Goal: Task Accomplishment & Management: Use online tool/utility

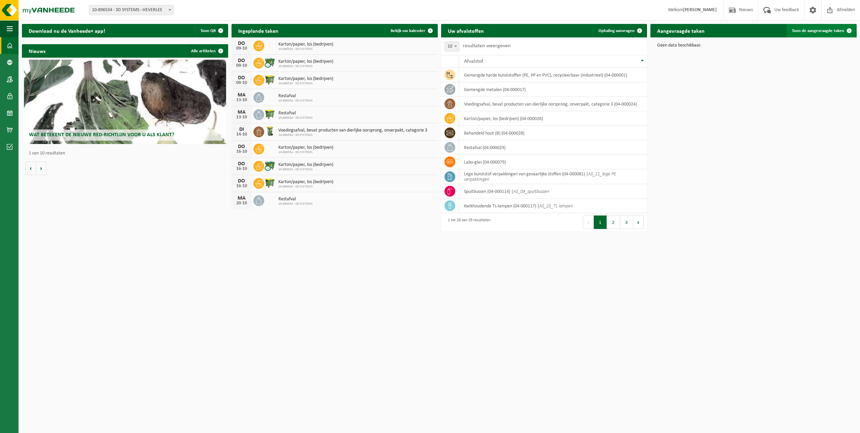
click at [848, 32] on span at bounding box center [848, 30] width 13 height 13
click at [850, 31] on span at bounding box center [848, 30] width 13 height 13
click at [636, 29] on span at bounding box center [639, 30] width 13 height 13
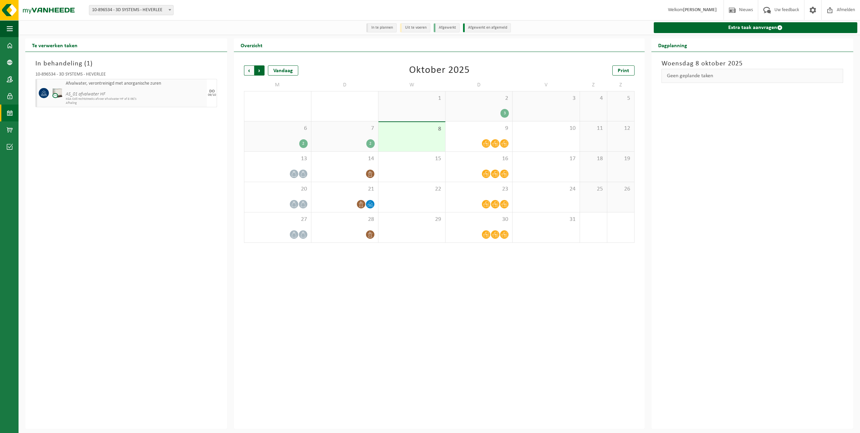
click at [248, 72] on span "Vorige" at bounding box center [249, 70] width 10 height 10
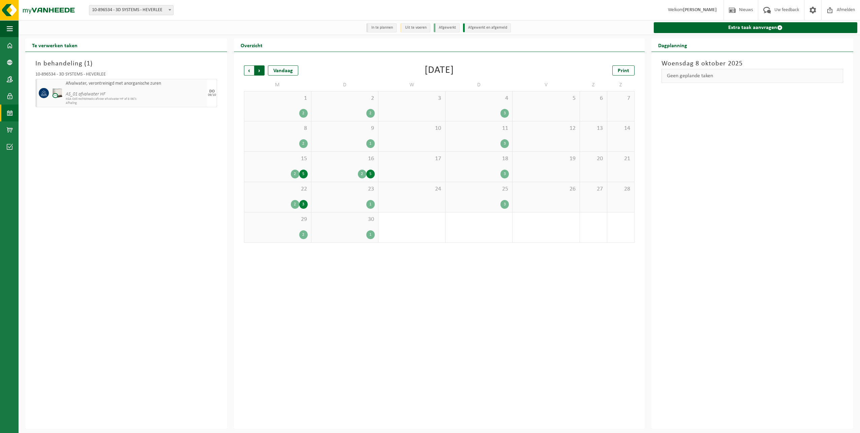
click at [250, 70] on span "Vorige" at bounding box center [249, 70] width 10 height 10
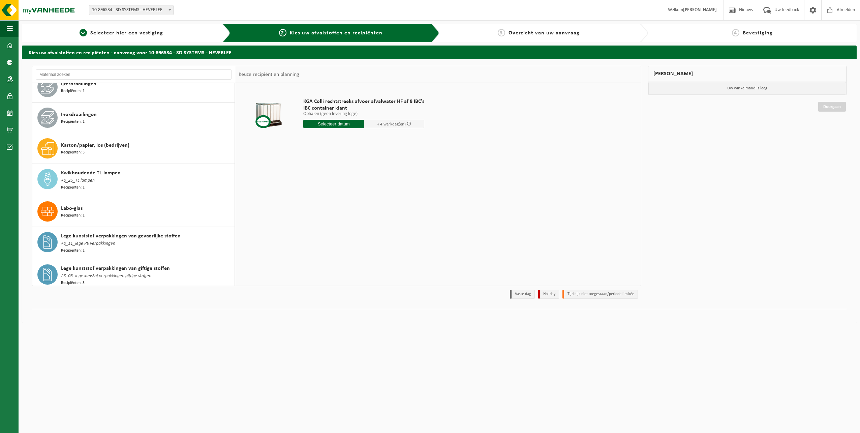
scroll to position [382, 0]
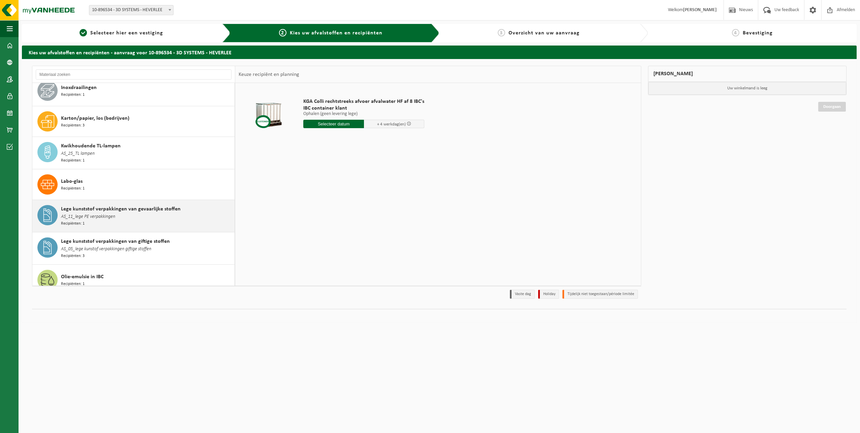
click at [91, 213] on span "AS_11_lege PE verpakkingen" at bounding box center [88, 216] width 54 height 7
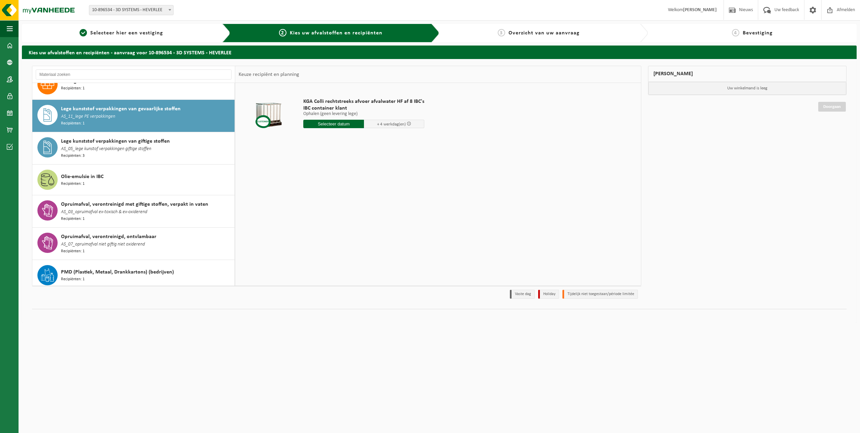
scroll to position [494, 0]
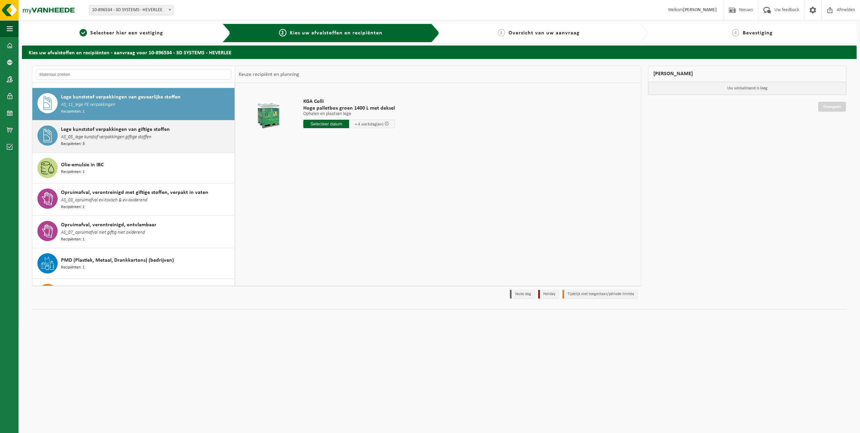
click at [88, 126] on span "Lege kunststof verpakkingen van giftige stoffen" at bounding box center [115, 129] width 109 height 8
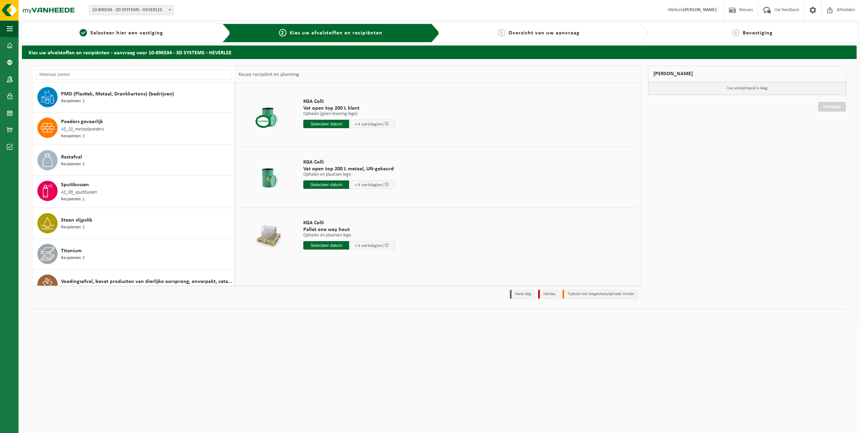
scroll to position [663, 0]
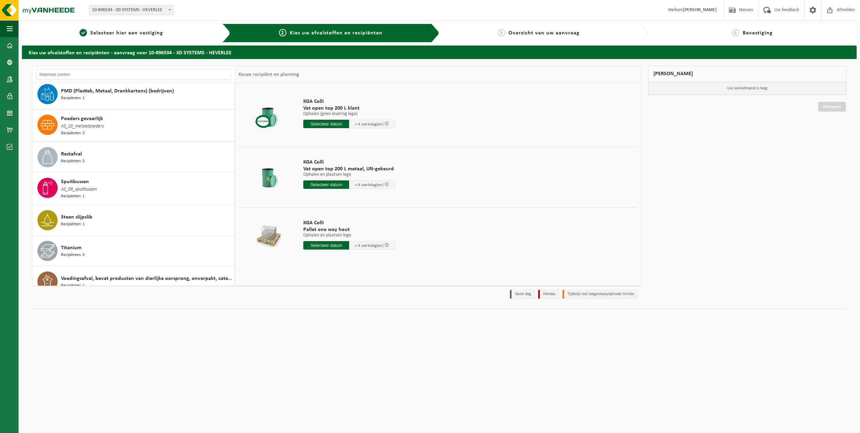
drag, startPoint x: 228, startPoint y: 265, endPoint x: 234, endPoint y: 127, distance: 137.6
click at [232, 145] on div "Afvalwater, verontreinigd met anorganische zuren AS_01 afvalwater HF Recipiënte…" at bounding box center [133, 184] width 203 height 202
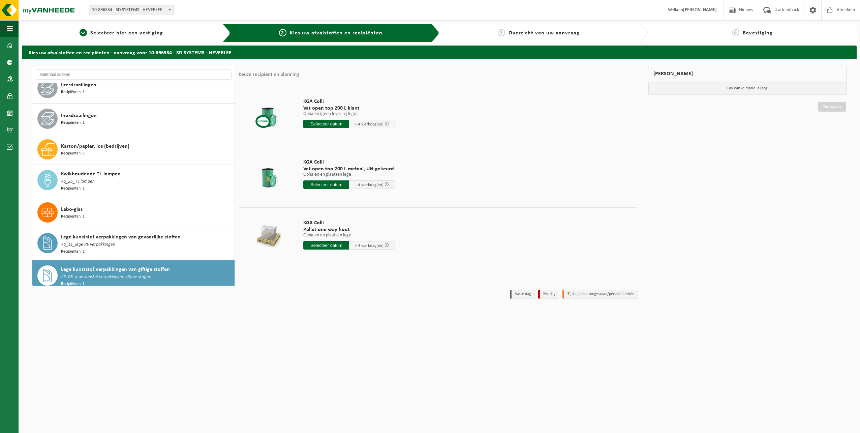
scroll to position [0, 0]
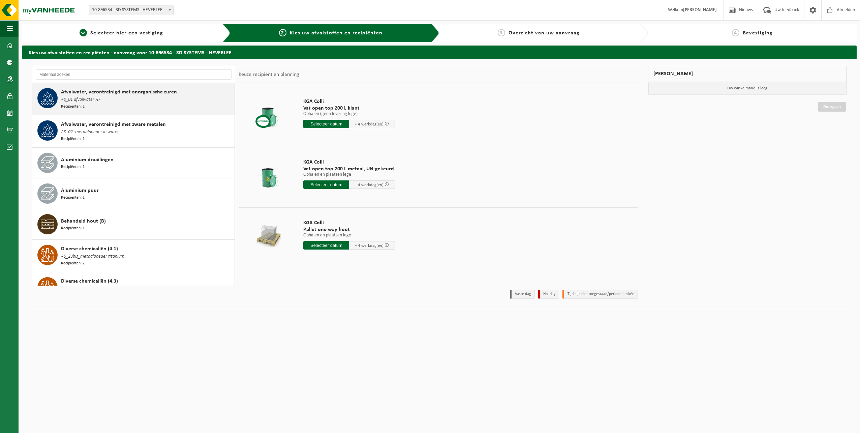
click at [90, 95] on span "Afvalwater, verontreinigd met anorganische zuren" at bounding box center [119, 92] width 116 height 8
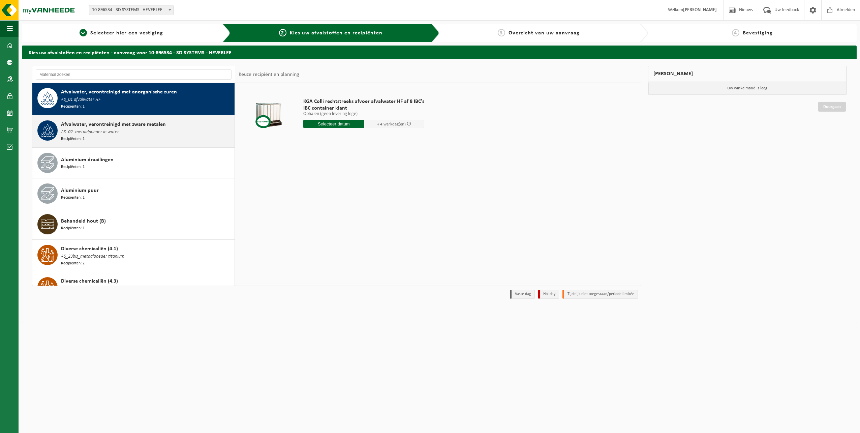
click at [99, 123] on span "Afvalwater, verontreinigd met zware metalen" at bounding box center [113, 124] width 105 height 8
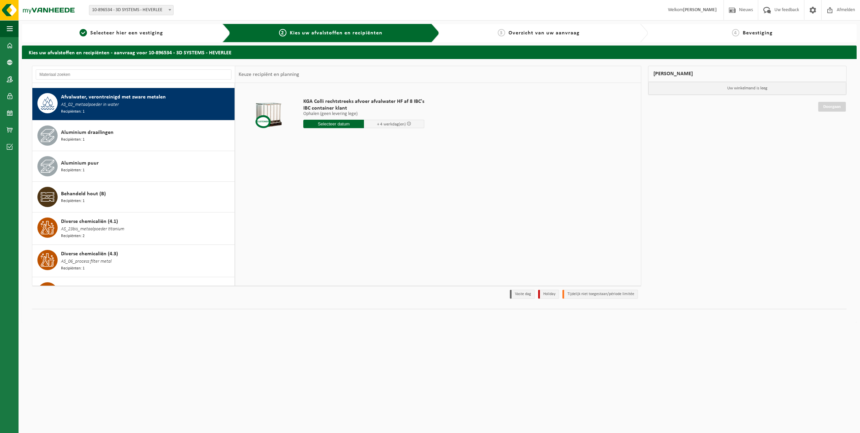
scroll to position [31, 0]
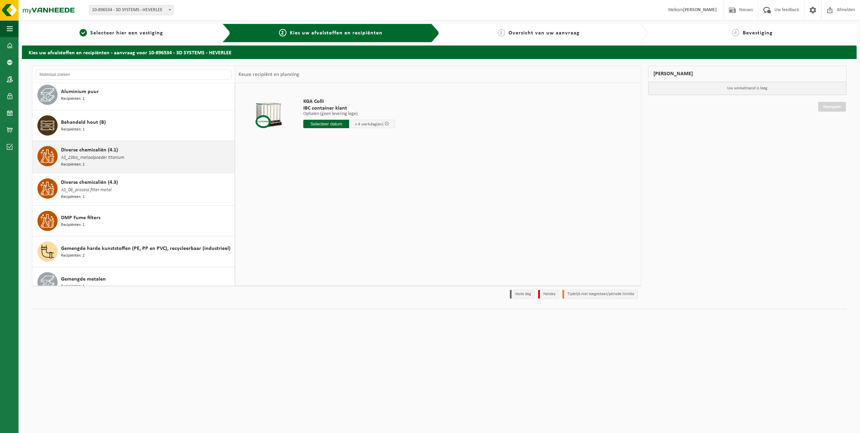
click at [100, 158] on span "AS_23bis_metaalpoeder titanium" at bounding box center [92, 157] width 63 height 7
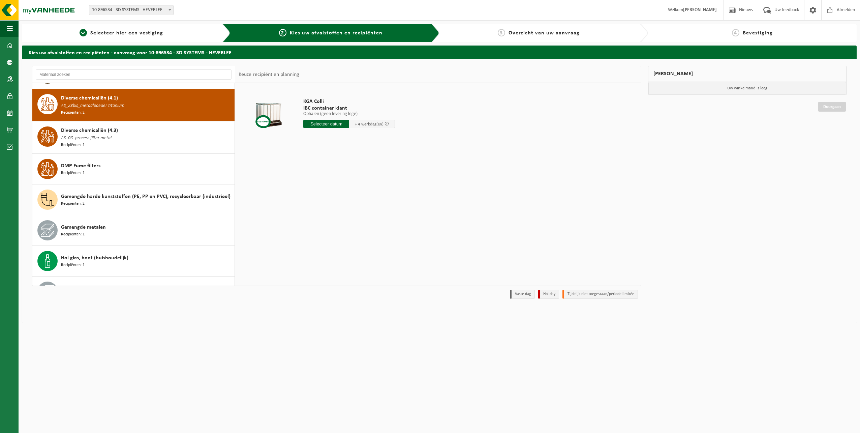
scroll to position [155, 0]
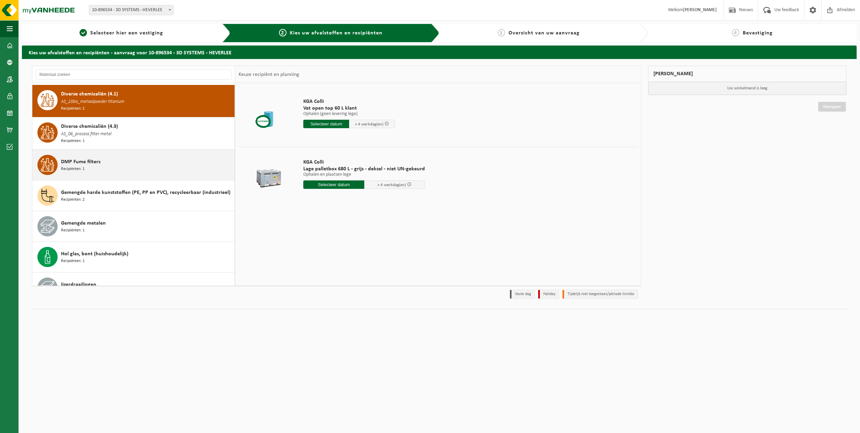
click at [99, 163] on div "DMP Fume filters Recipiënten: 1" at bounding box center [147, 165] width 172 height 20
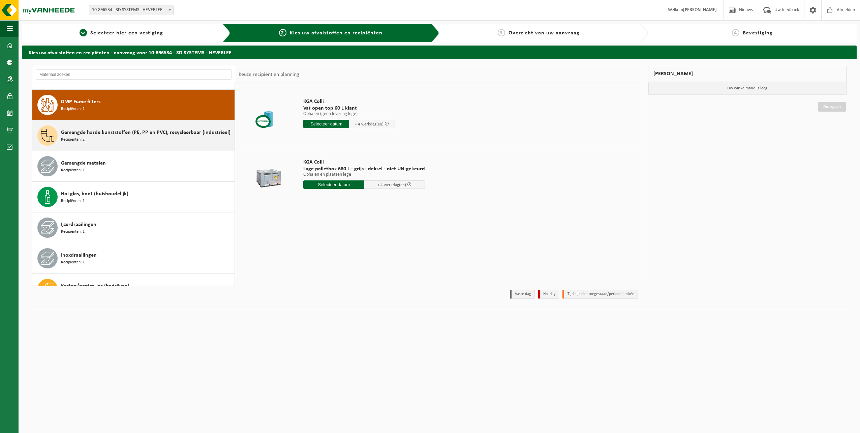
scroll to position [217, 0]
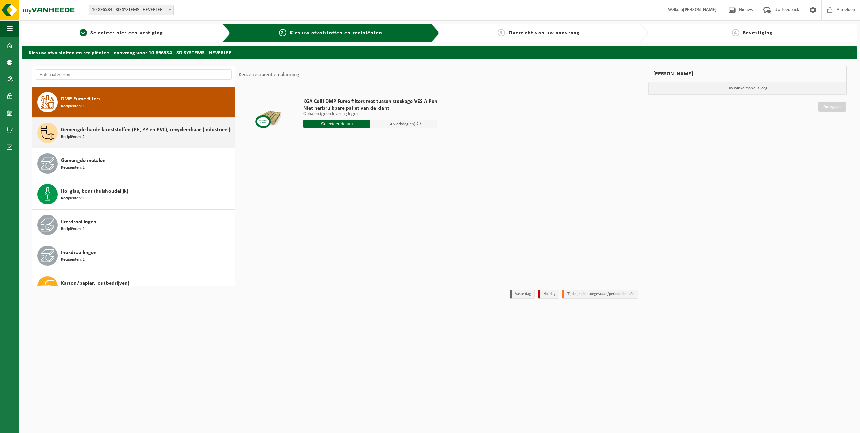
click at [98, 163] on div "Gemengde metalen Recipiënten: 1" at bounding box center [147, 163] width 172 height 20
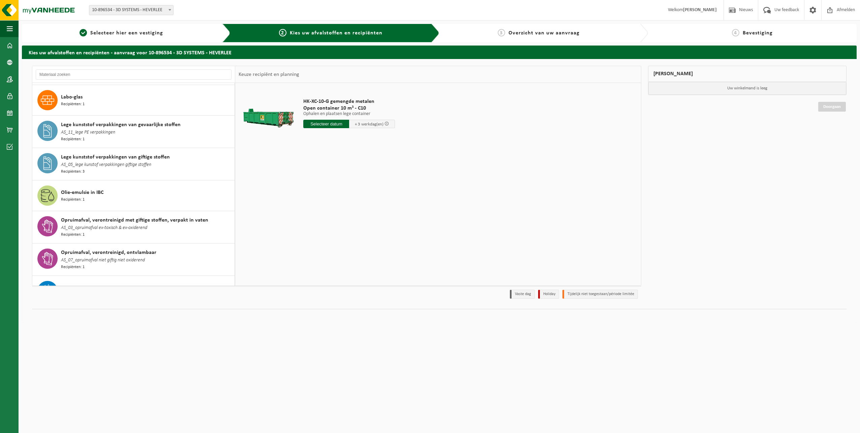
scroll to position [482, 0]
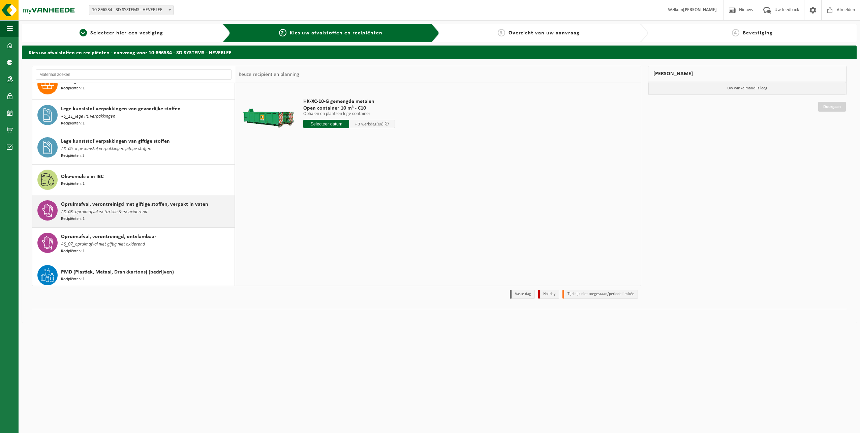
click at [116, 208] on span "AS_03_opruimafval ex-toxisch & ex-oxiderend" at bounding box center [104, 211] width 86 height 7
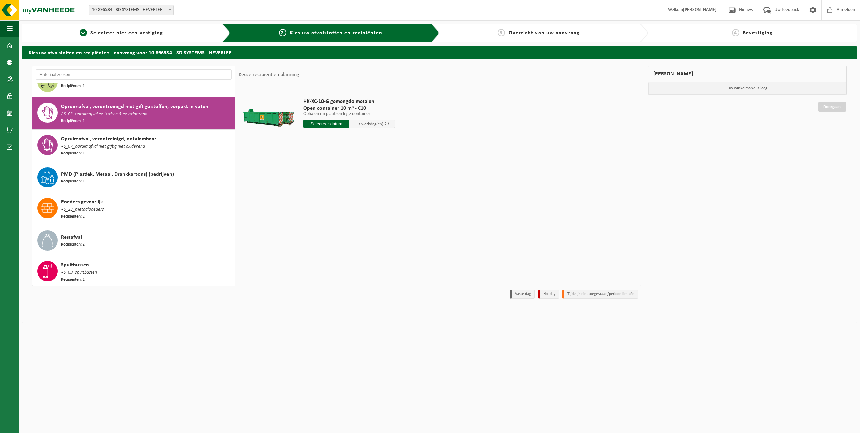
scroll to position [587, 0]
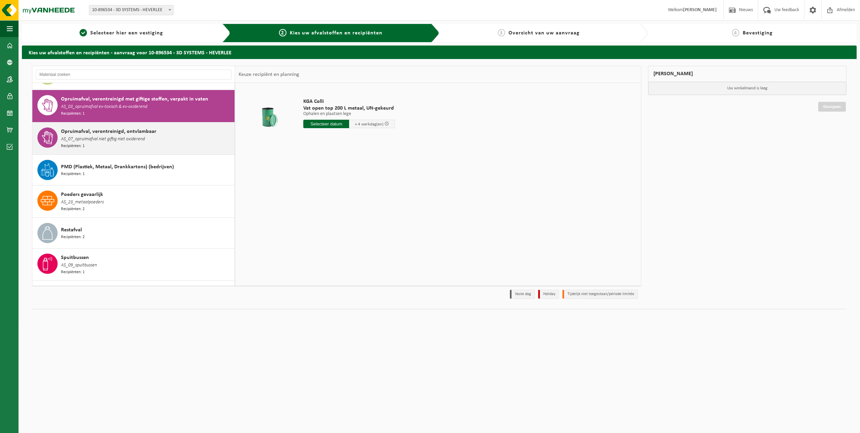
click at [96, 127] on span "Opruimafval, verontreinigd, ontvlambaar" at bounding box center [108, 131] width 95 height 8
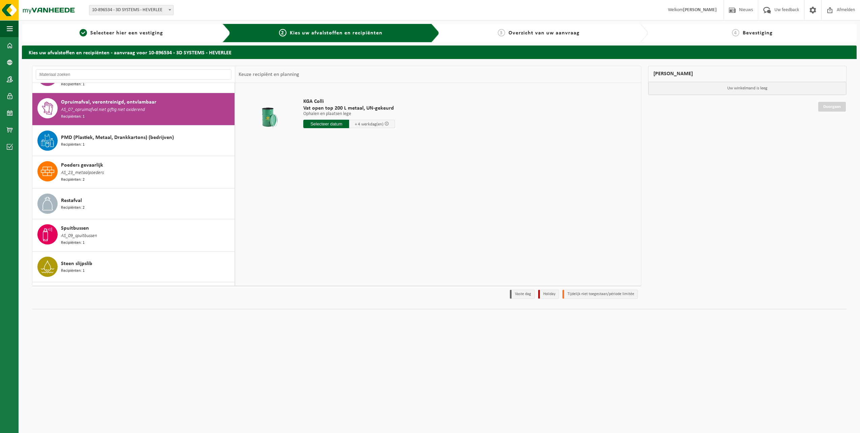
scroll to position [619, 0]
